Goal: Task Accomplishment & Management: Use online tool/utility

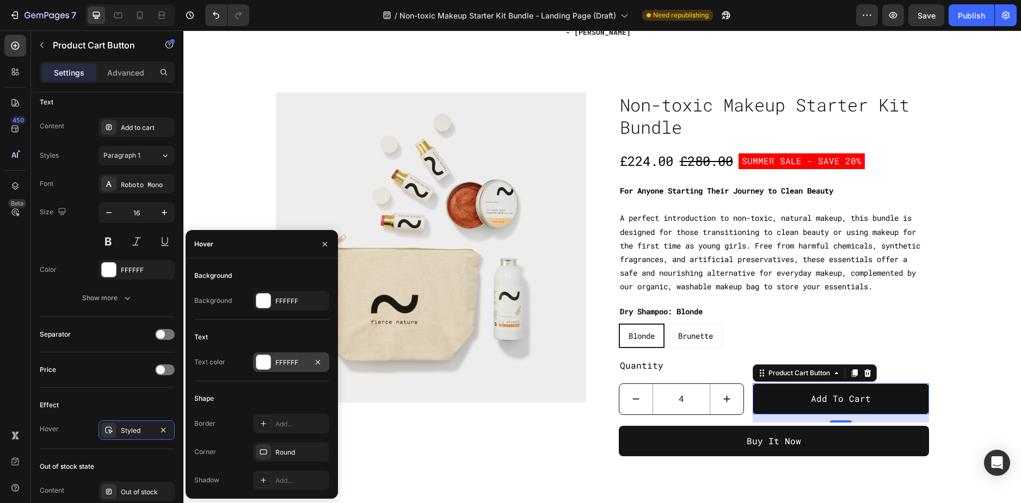
click at [279, 365] on div "FFFFFF" at bounding box center [291, 363] width 32 height 10
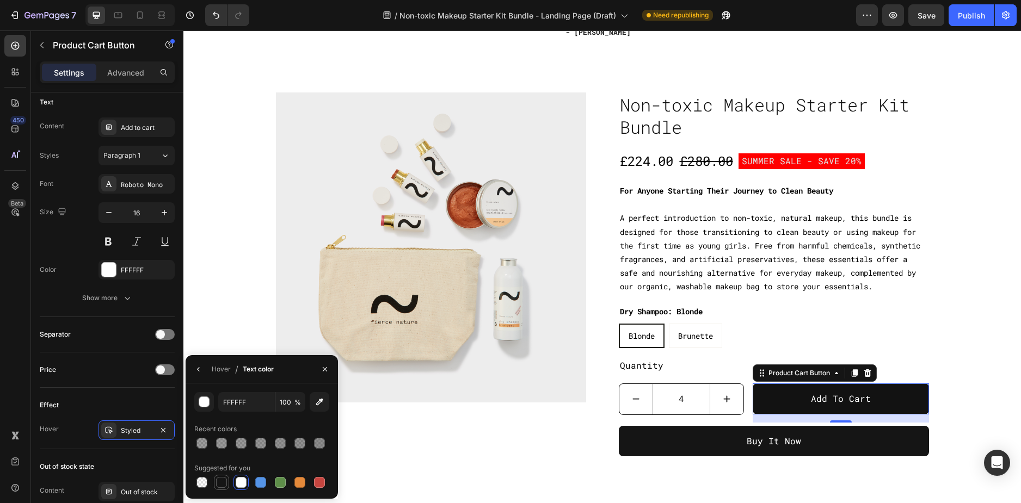
click at [218, 485] on div at bounding box center [221, 482] width 11 height 11
type input "151515"
click at [199, 371] on icon "button" at bounding box center [198, 369] width 9 height 9
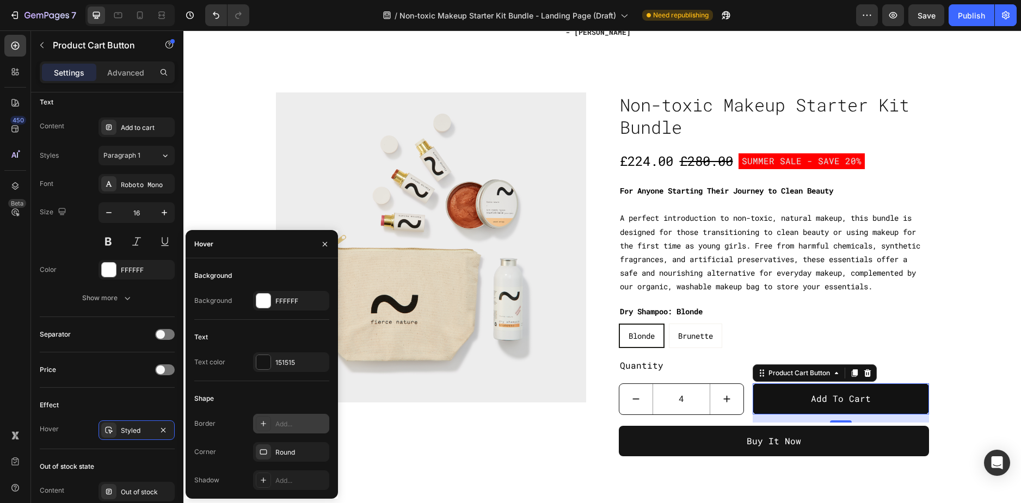
click at [287, 420] on div "Add..." at bounding box center [300, 425] width 51 height 10
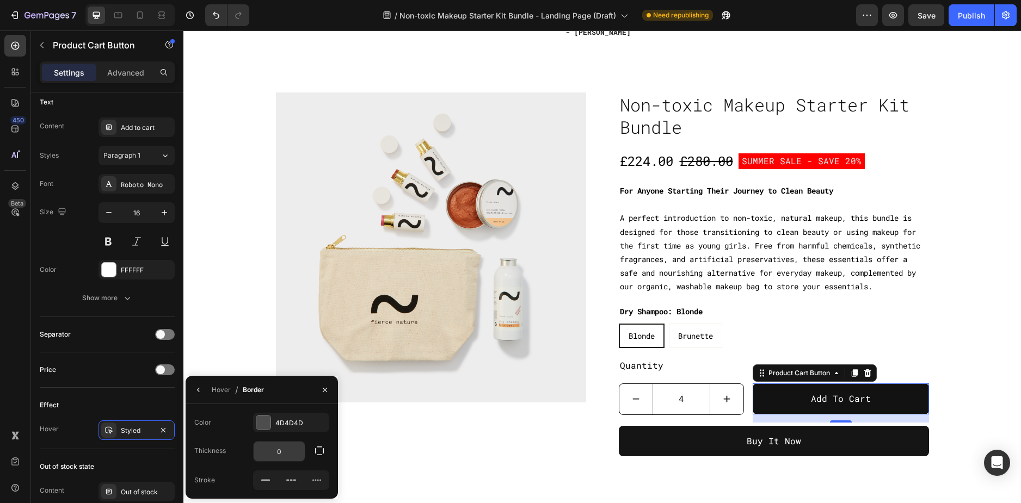
click at [282, 458] on input "0" at bounding box center [279, 452] width 51 height 20
type input "1"
click at [267, 477] on icon at bounding box center [265, 480] width 11 height 11
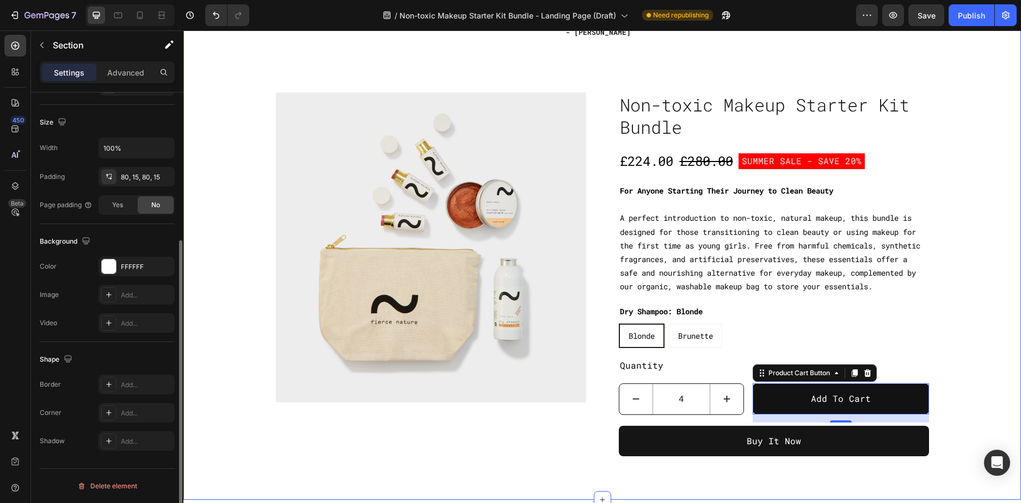
click at [953, 373] on div "Icon Icon Icon Icon Icon Icon List Hoz You're walking on a cloud! Heading “ The…" at bounding box center [602, 203] width 821 height 508
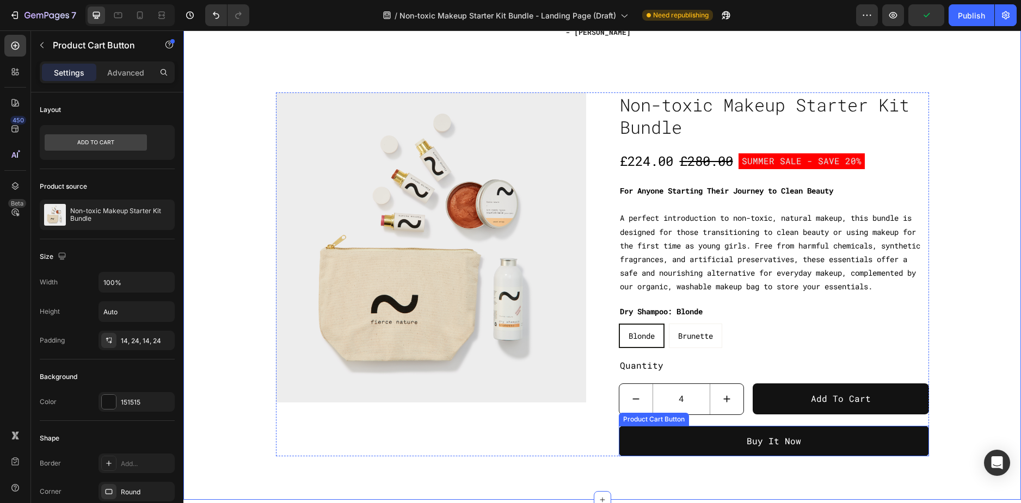
click at [811, 447] on button "Buy It Now" at bounding box center [774, 441] width 310 height 31
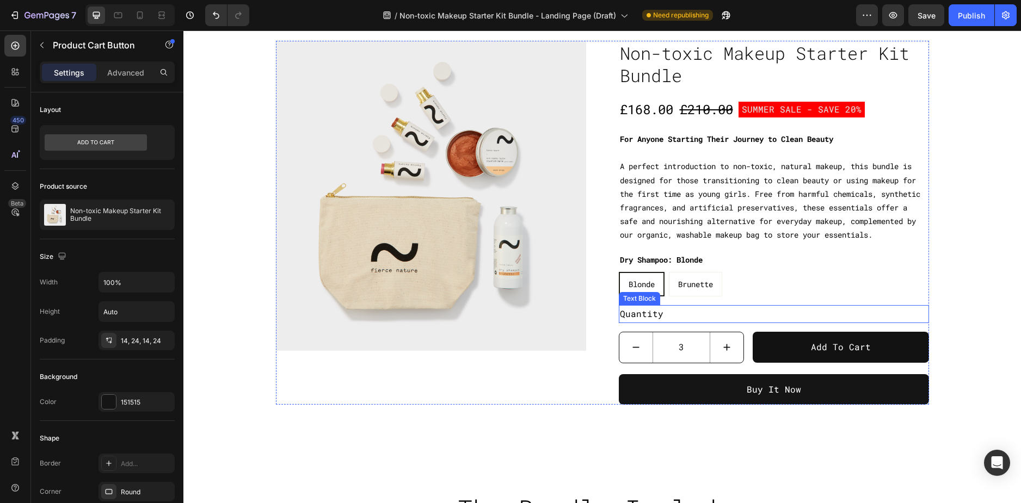
scroll to position [814, 0]
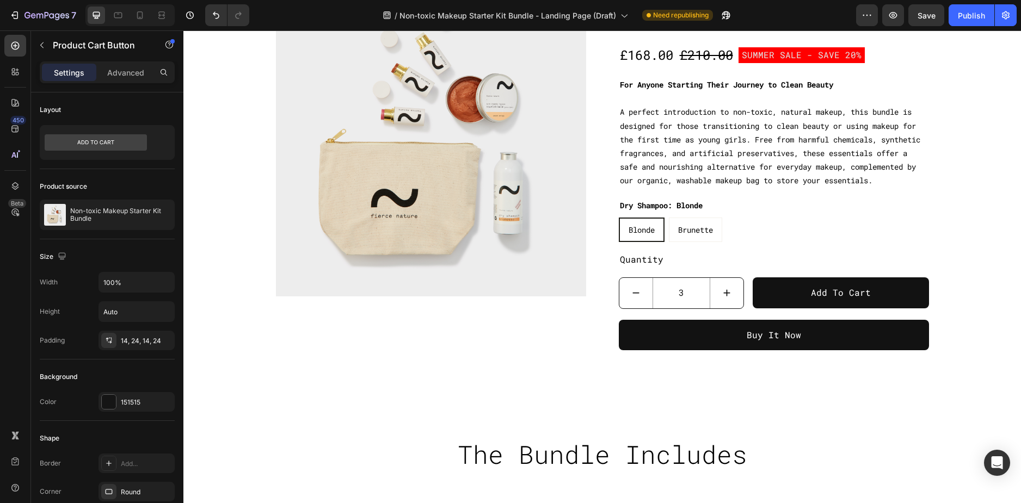
click at [666, 351] on button "Buy It Now" at bounding box center [774, 335] width 310 height 31
click at [812, 351] on button "Buy It Now" at bounding box center [774, 335] width 310 height 31
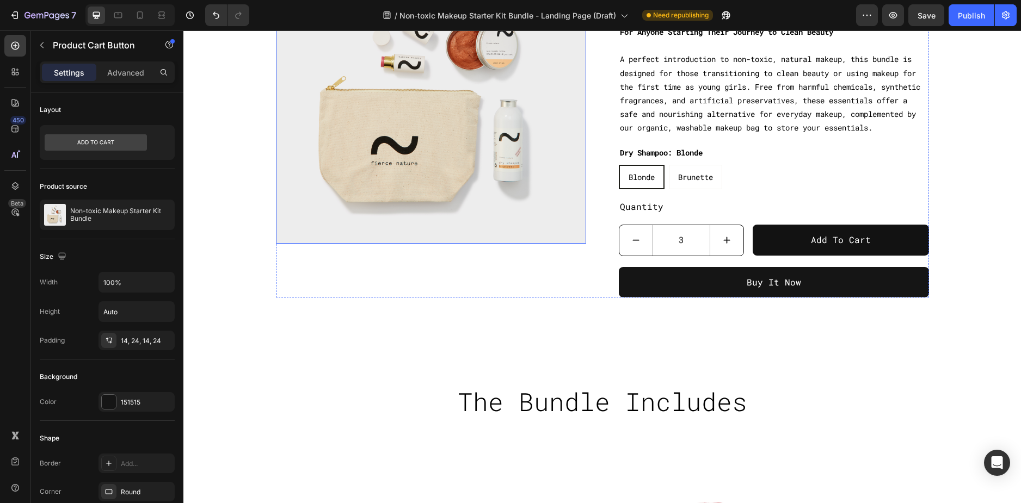
scroll to position [869, 0]
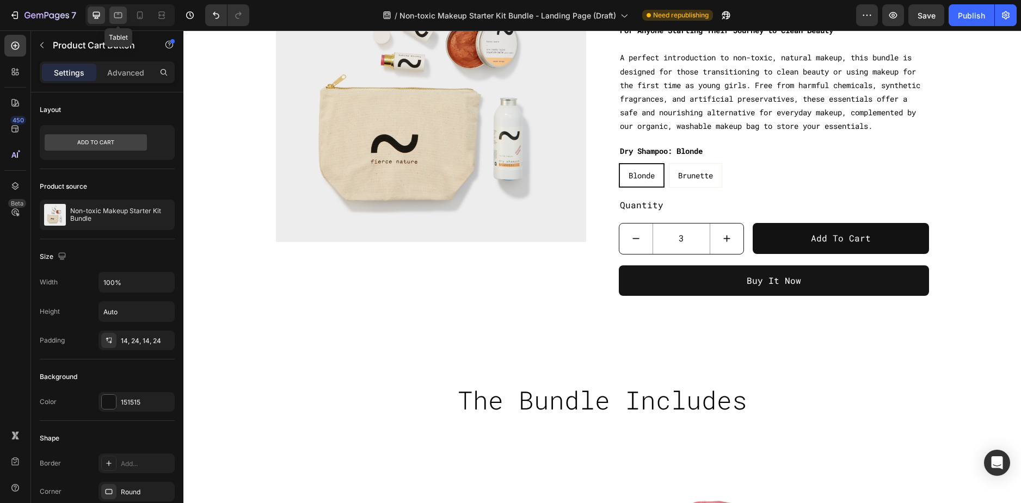
click at [116, 16] on icon at bounding box center [118, 15] width 11 height 11
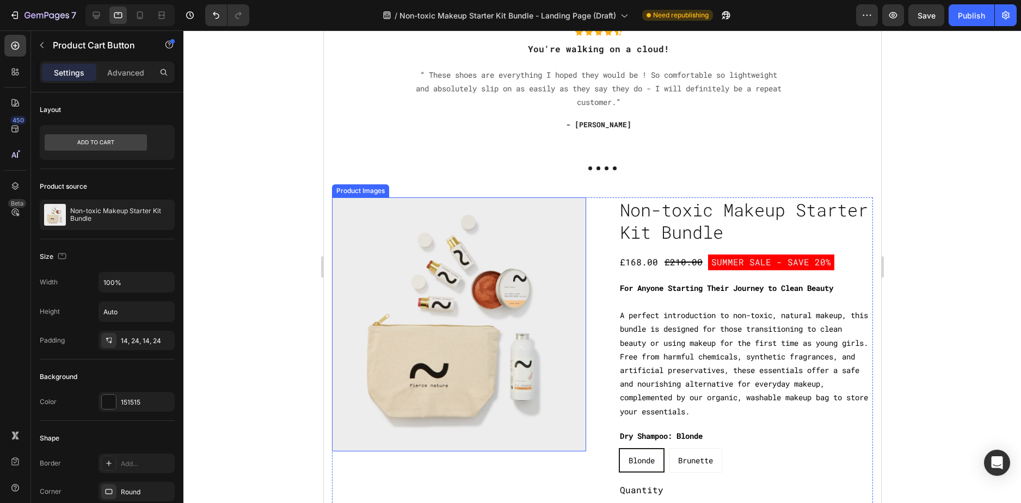
type input "1"
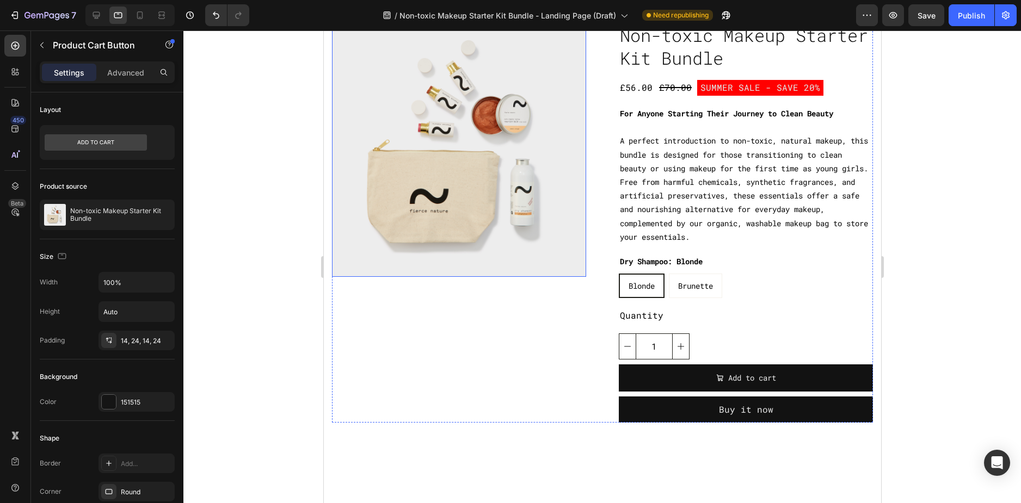
type input "3"
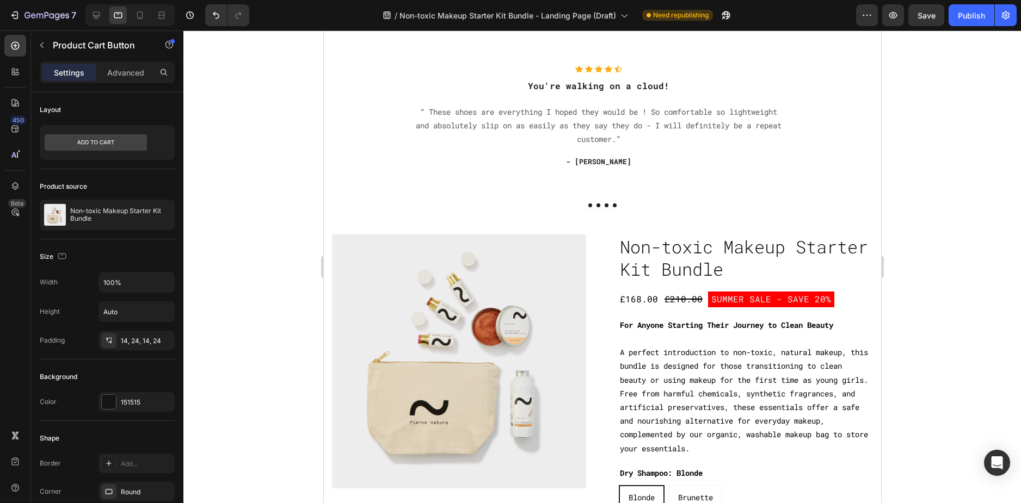
scroll to position [797, 0]
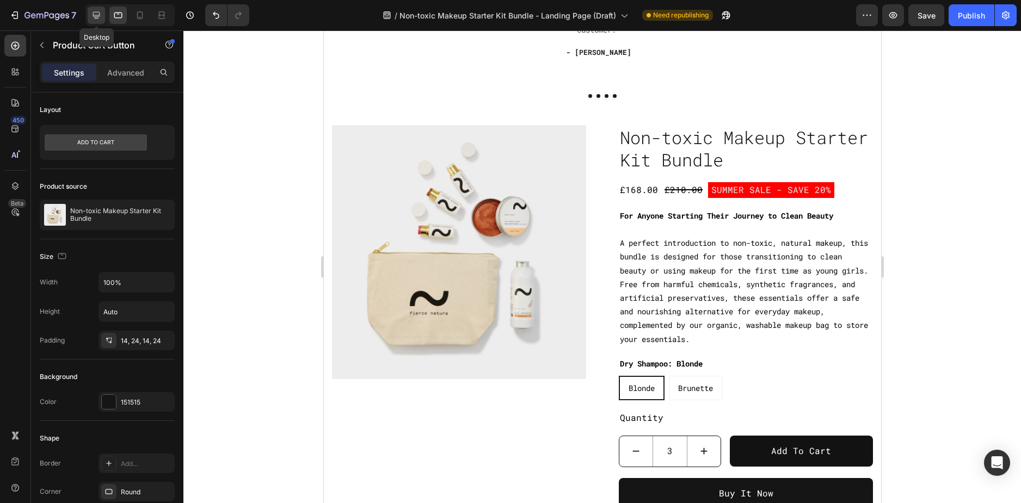
click at [102, 10] on div at bounding box center [96, 15] width 17 height 17
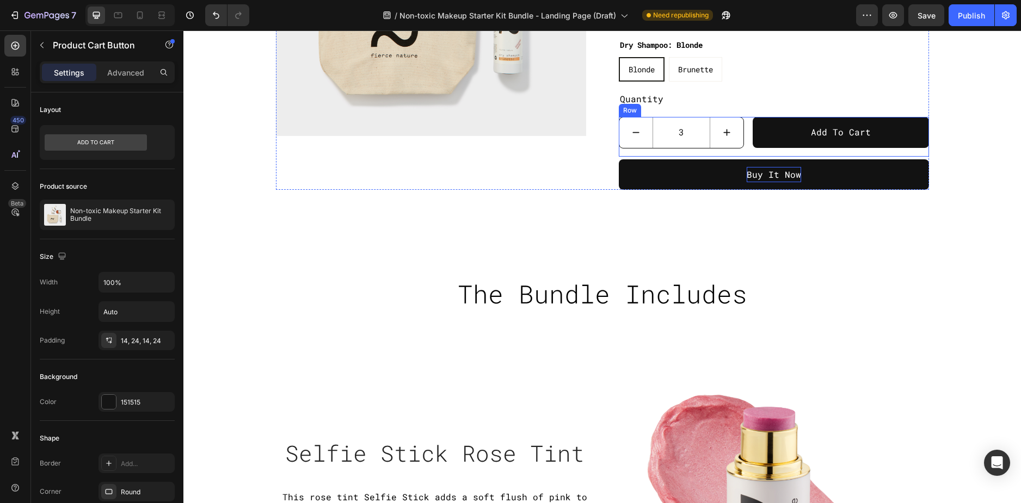
scroll to position [1065, 0]
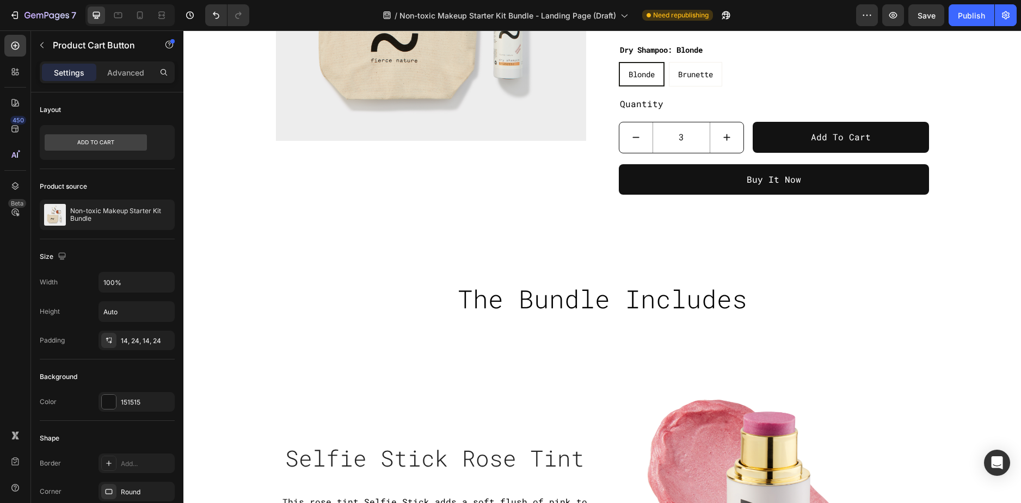
click at [679, 193] on button "Buy It Now" at bounding box center [774, 179] width 310 height 31
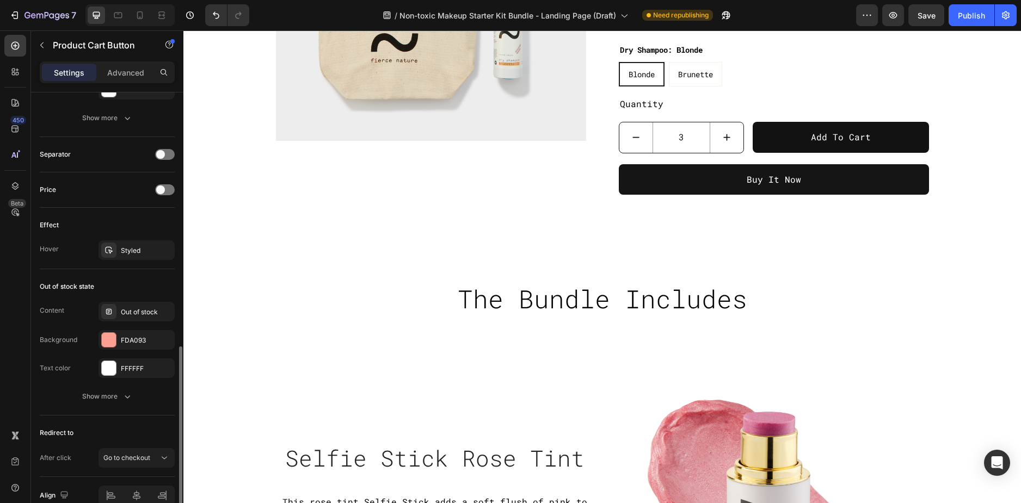
scroll to position [724, 0]
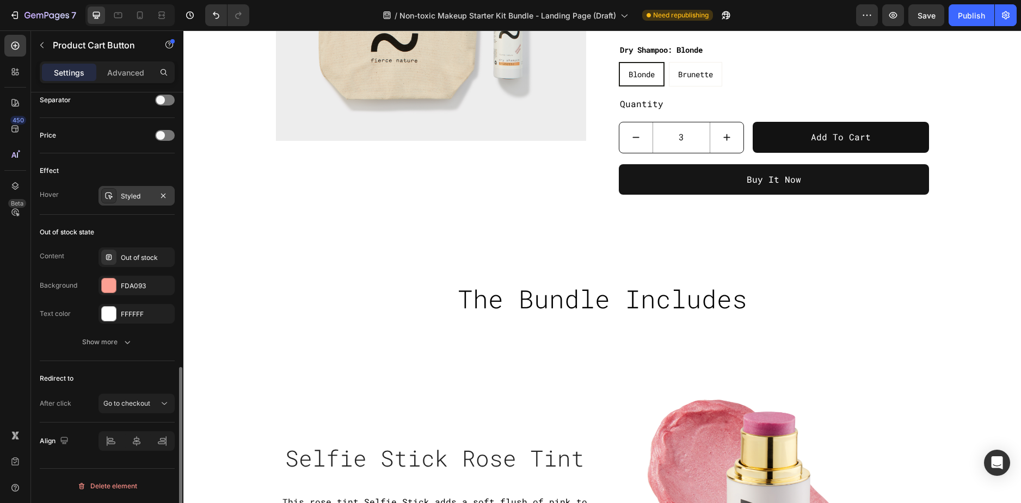
click at [120, 193] on div "Styled" at bounding box center [137, 196] width 76 height 20
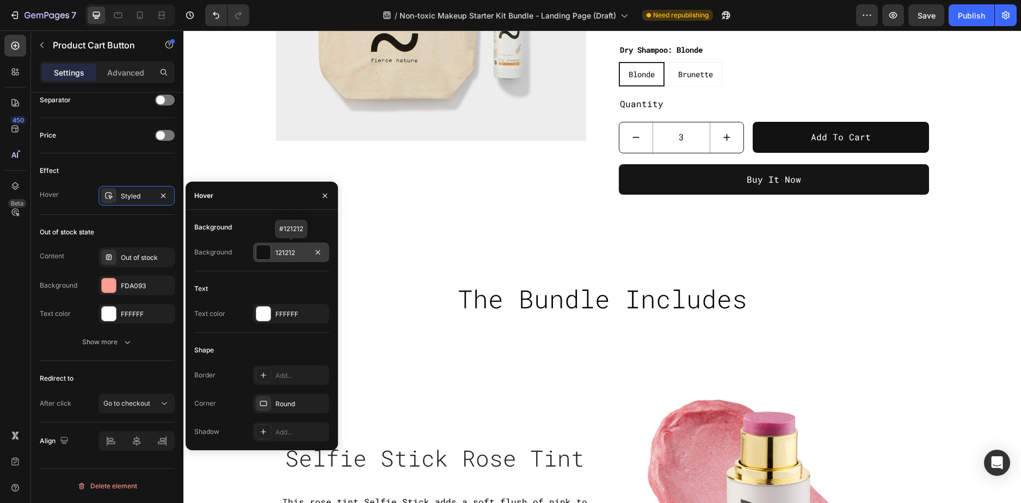
click at [290, 254] on div "121212" at bounding box center [291, 253] width 32 height 10
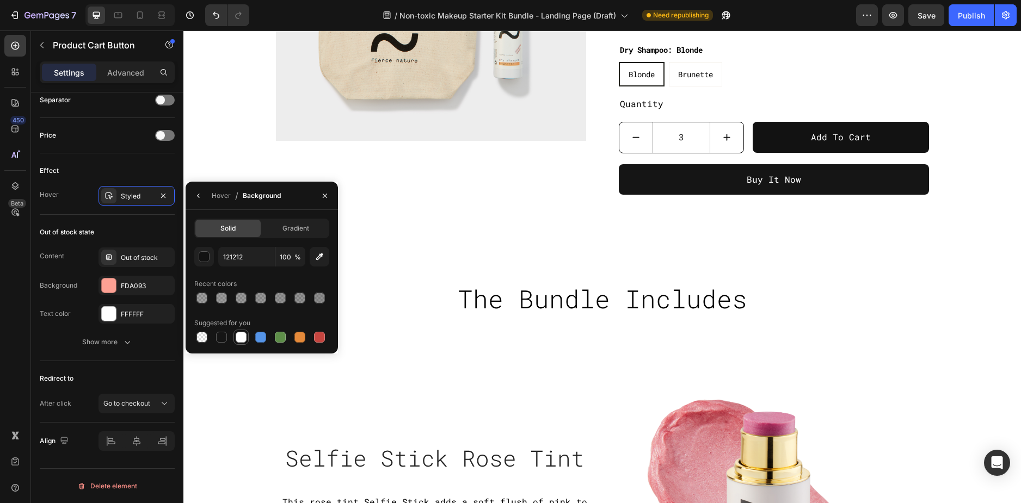
click at [240, 336] on div at bounding box center [241, 337] width 11 height 11
type input "FFFFFF"
click at [196, 199] on icon "button" at bounding box center [198, 196] width 9 height 9
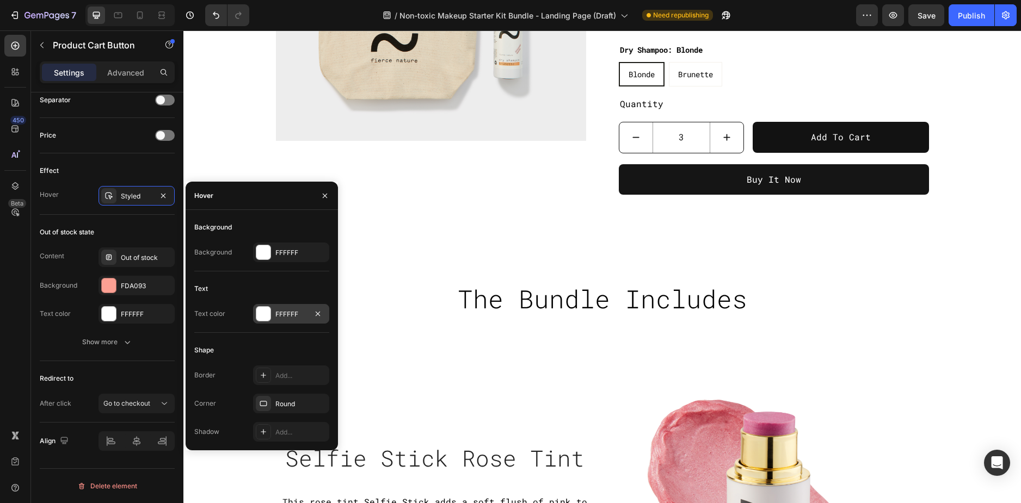
click at [294, 312] on div "FFFFFF" at bounding box center [291, 315] width 32 height 10
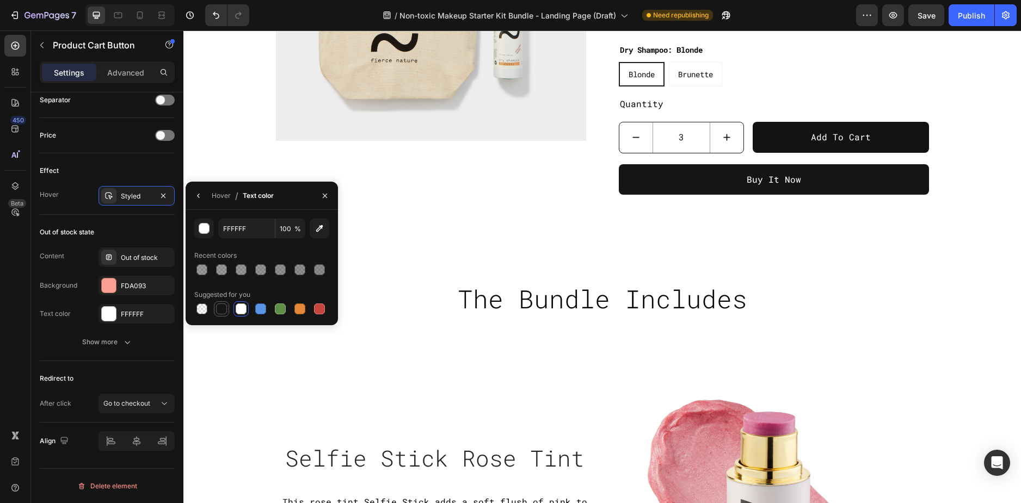
click at [223, 306] on div at bounding box center [221, 309] width 11 height 11
type input "151515"
click at [199, 196] on icon "button" at bounding box center [198, 196] width 9 height 9
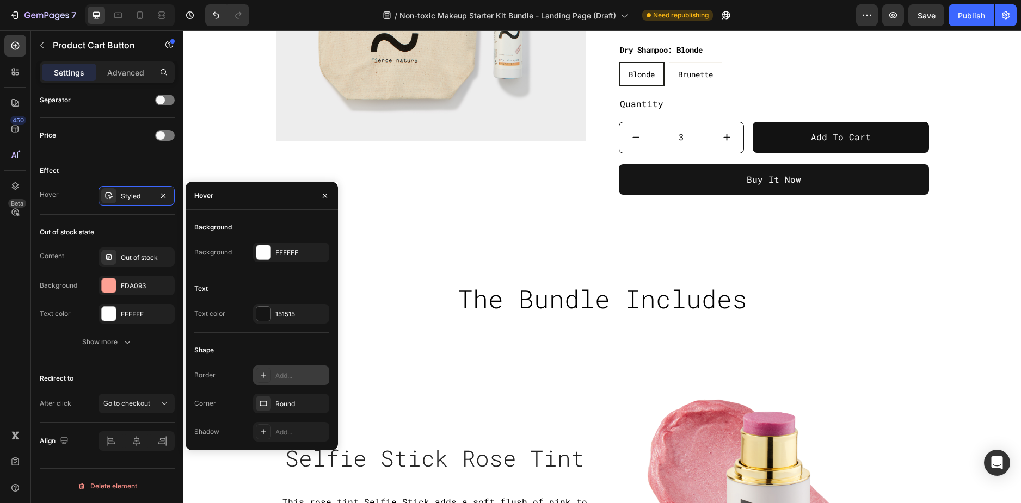
click at [286, 371] on div "Add..." at bounding box center [300, 376] width 51 height 10
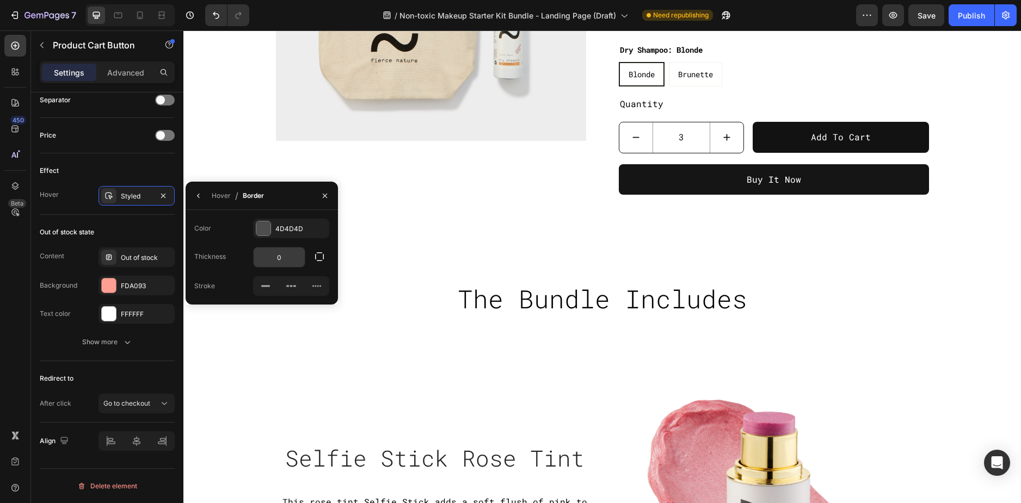
click at [281, 254] on input "0" at bounding box center [279, 258] width 51 height 20
type input "1"
click at [265, 229] on div at bounding box center [263, 229] width 14 height 14
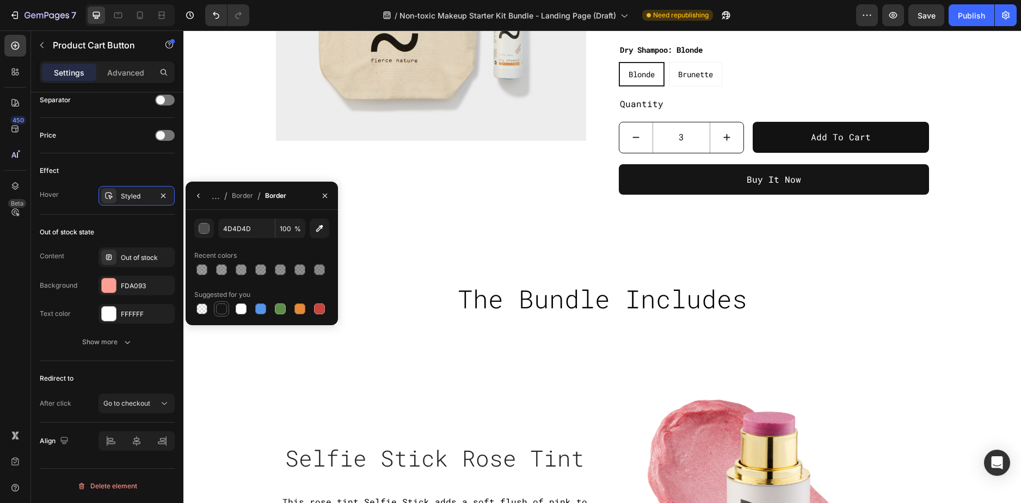
click at [223, 309] on div at bounding box center [221, 309] width 11 height 11
type input "151515"
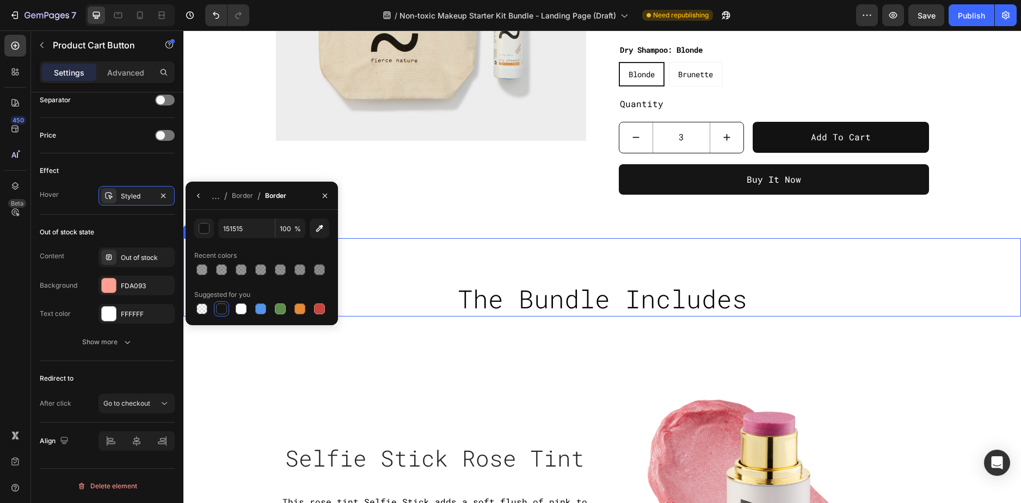
click at [810, 278] on div "The Bundle Includes Heading" at bounding box center [602, 277] width 838 height 78
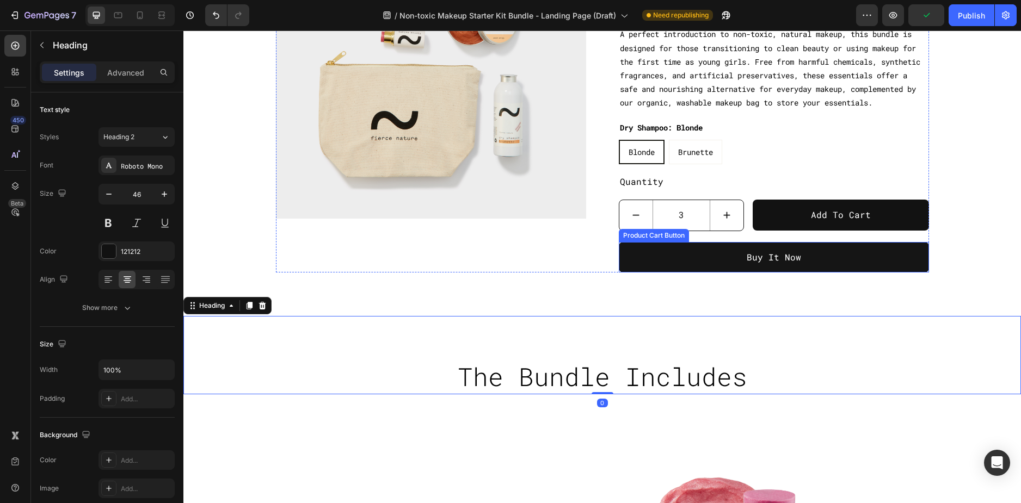
scroll to position [956, 0]
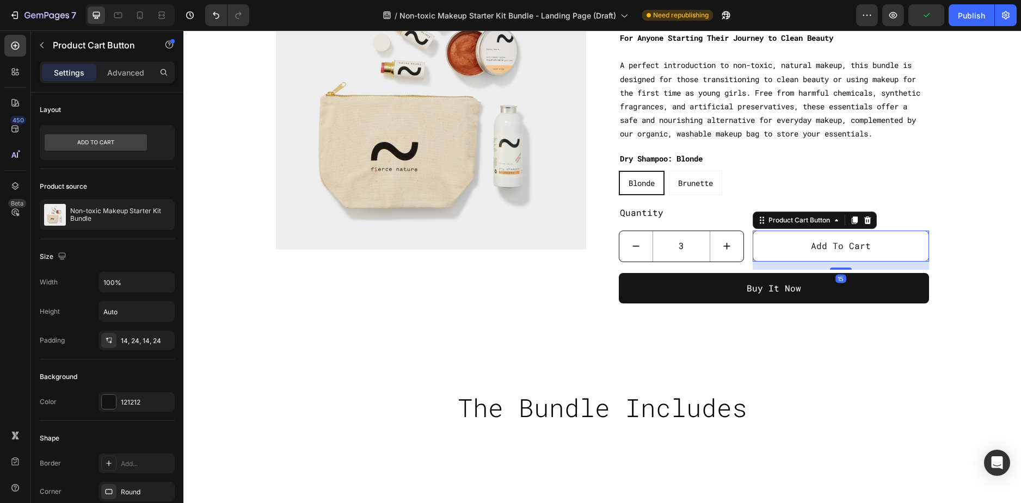
click at [792, 260] on button "Add to cart" at bounding box center [841, 246] width 176 height 31
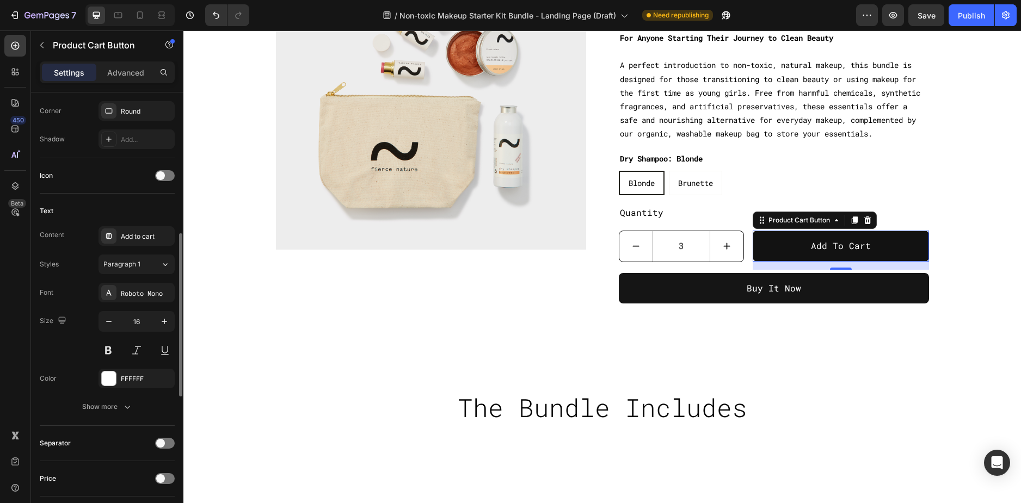
scroll to position [544, 0]
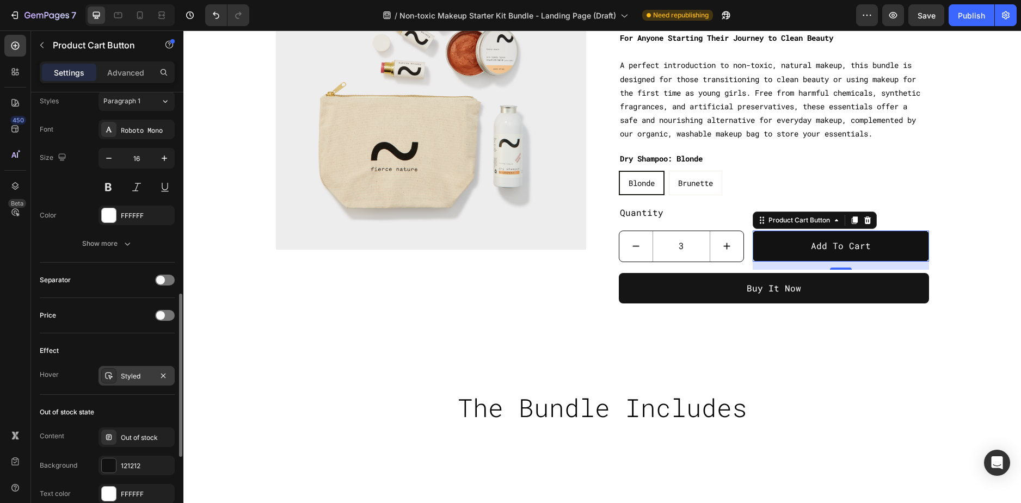
click at [130, 370] on div "Styled" at bounding box center [137, 376] width 76 height 20
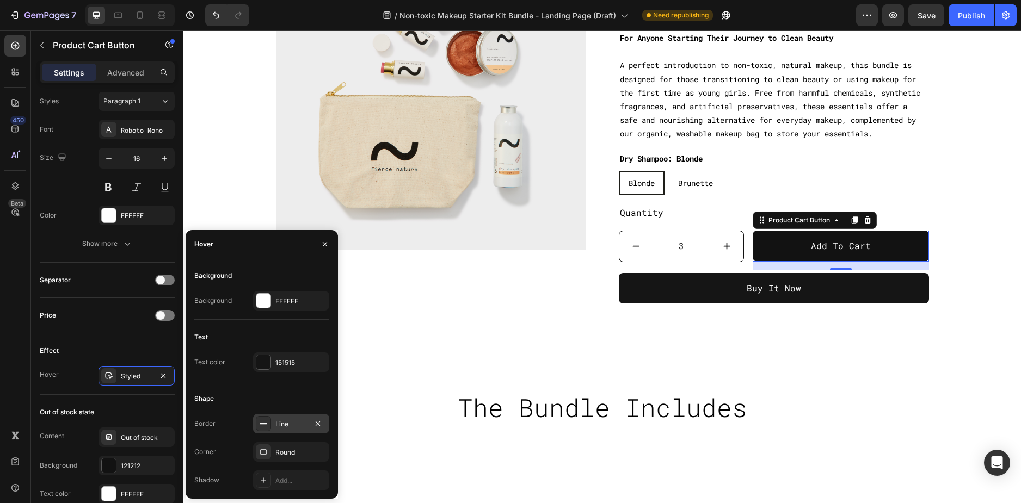
click at [286, 422] on div "Line" at bounding box center [291, 425] width 32 height 10
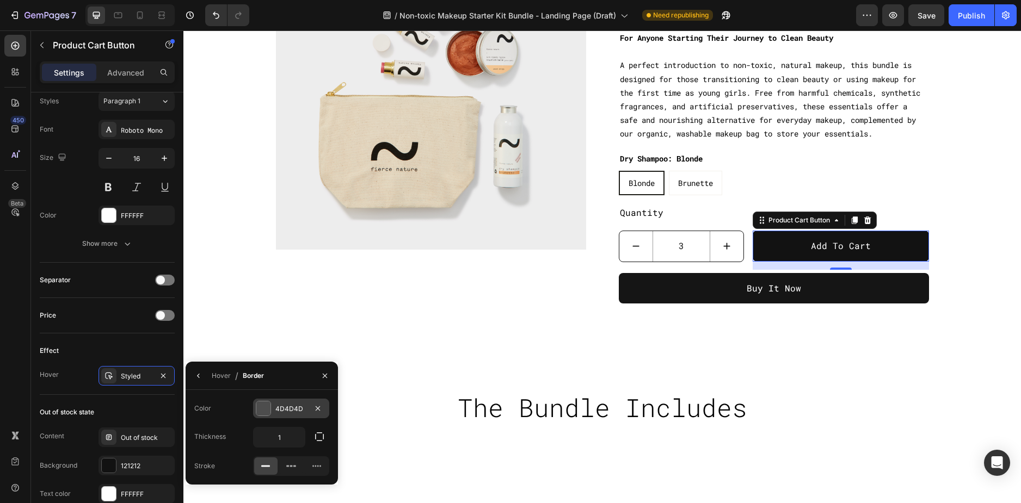
click at [288, 408] on div "4D4D4D" at bounding box center [291, 409] width 32 height 10
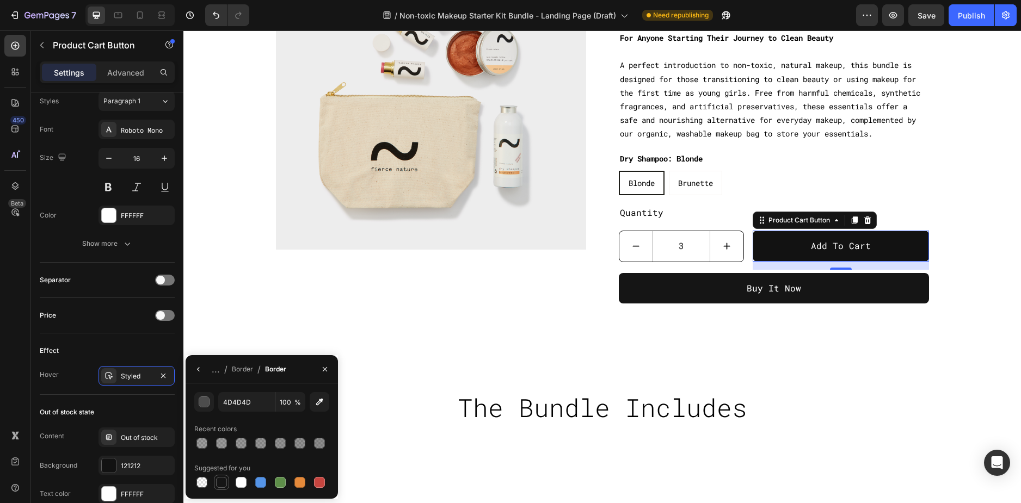
click at [220, 486] on div at bounding box center [221, 482] width 11 height 11
type input "151515"
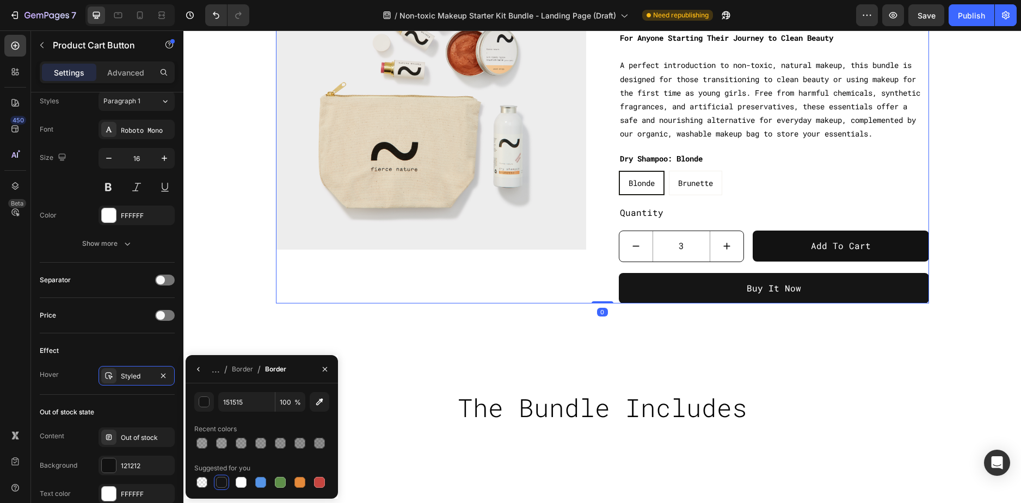
click at [432, 279] on div "Product Images" at bounding box center [431, 122] width 310 height 365
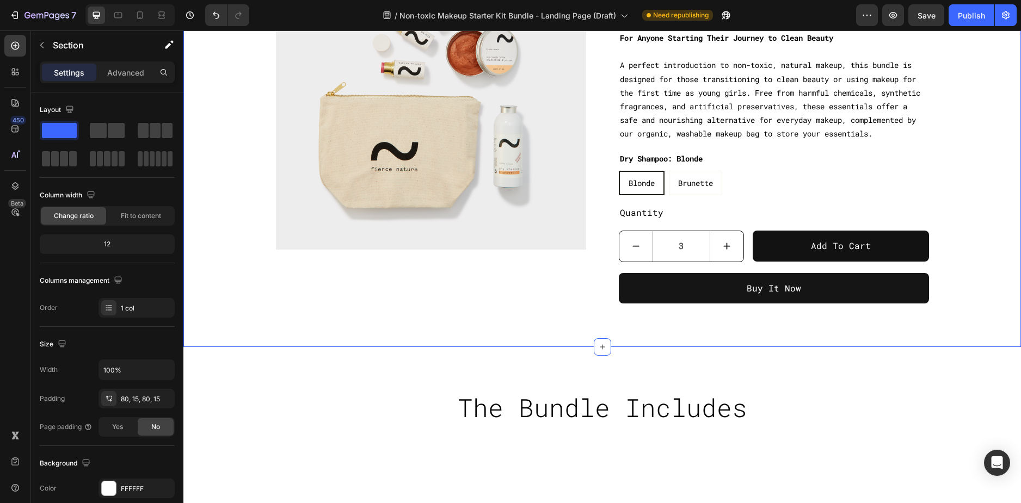
click at [980, 281] on div "Icon Icon Icon Icon Icon Icon List Hoz You're walking on a cloud! Heading “ The…" at bounding box center [602, 50] width 821 height 508
click at [936, 9] on button "Save" at bounding box center [926, 15] width 36 height 22
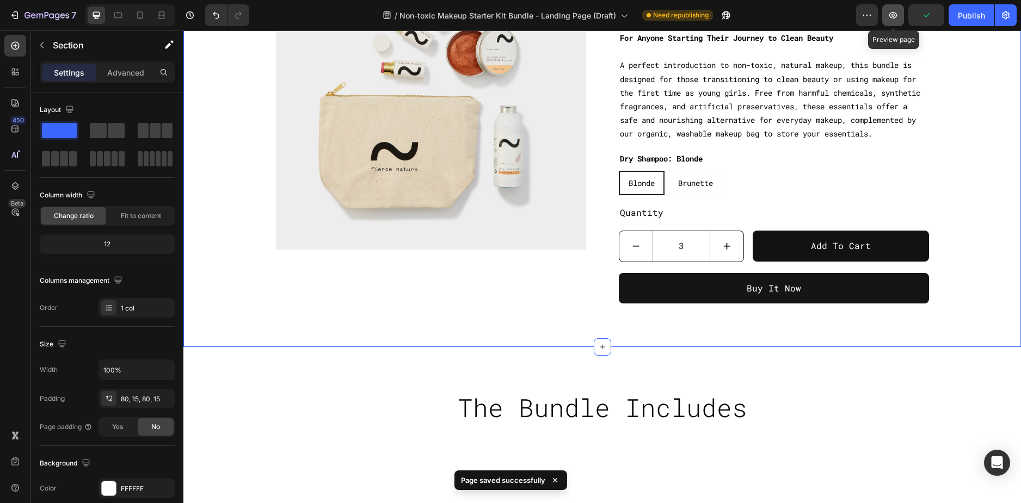
click at [901, 19] on button "button" at bounding box center [893, 15] width 22 height 22
